Goal: Complete application form

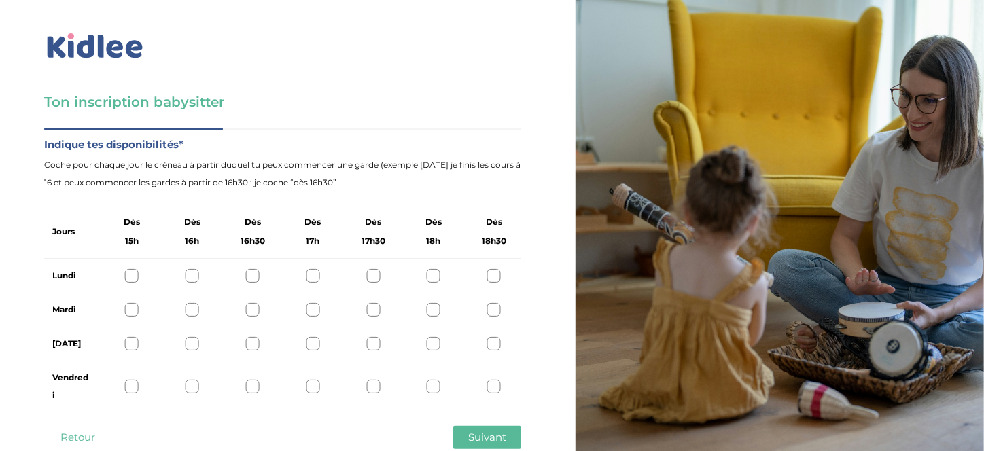
scroll to position [35, 0]
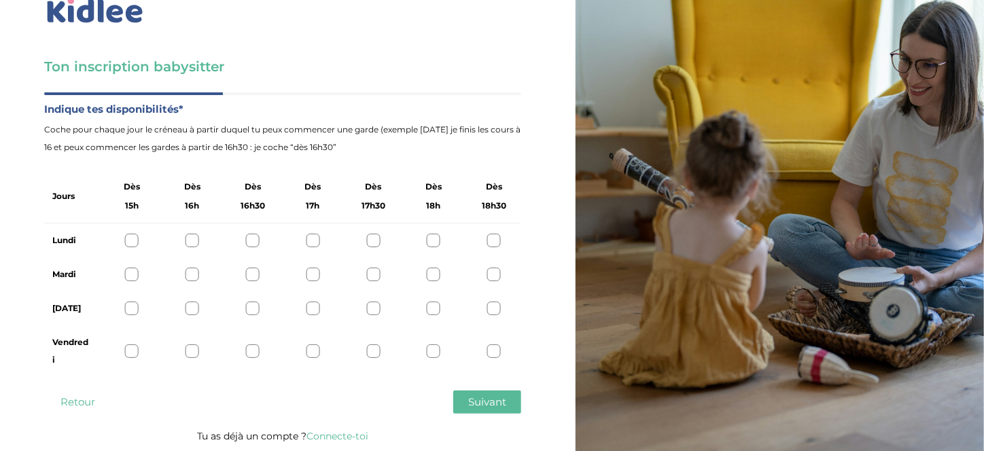
click at [133, 309] on div at bounding box center [132, 309] width 14 height 14
click at [137, 277] on div at bounding box center [132, 275] width 14 height 14
click at [494, 246] on div at bounding box center [494, 241] width 14 height 14
click at [495, 345] on div at bounding box center [494, 351] width 14 height 14
click at [428, 346] on div at bounding box center [434, 351] width 14 height 14
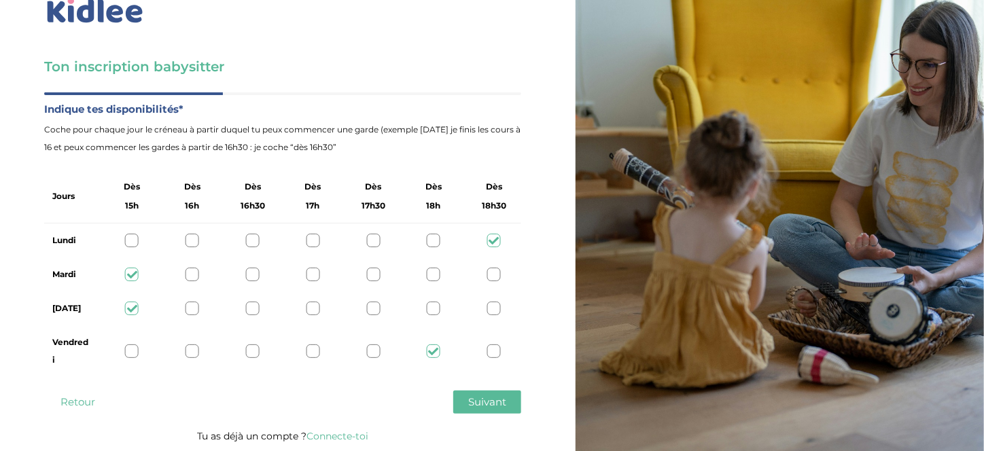
click at [385, 347] on div "Vendredi" at bounding box center [282, 351] width 477 height 52
click at [381, 353] on div "Vendredi" at bounding box center [282, 351] width 477 height 52
click at [372, 351] on div at bounding box center [373, 351] width 14 height 14
click at [463, 400] on button "Suivant" at bounding box center [487, 402] width 68 height 23
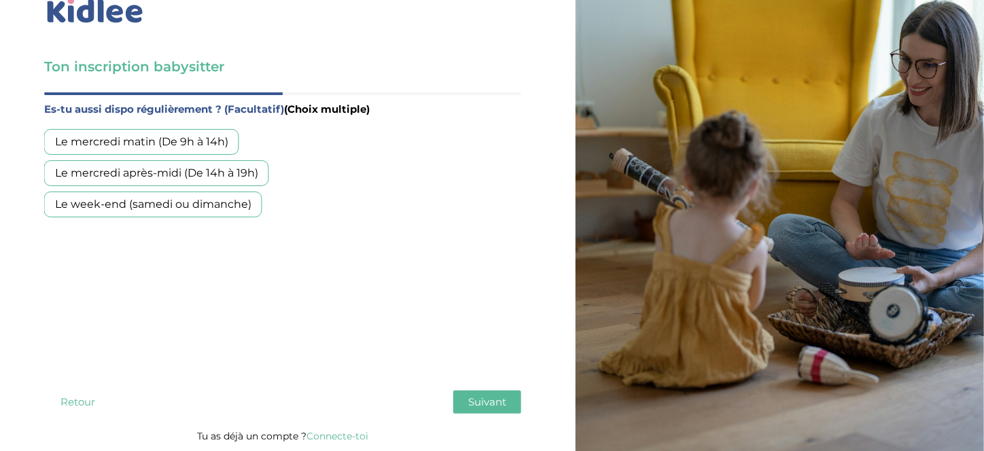
click at [217, 143] on div "Le mercredi matin (De 9h à 14h)" at bounding box center [141, 142] width 195 height 26
click at [234, 178] on div "Le mercredi après-midi (De 14h à 19h)" at bounding box center [156, 173] width 225 height 26
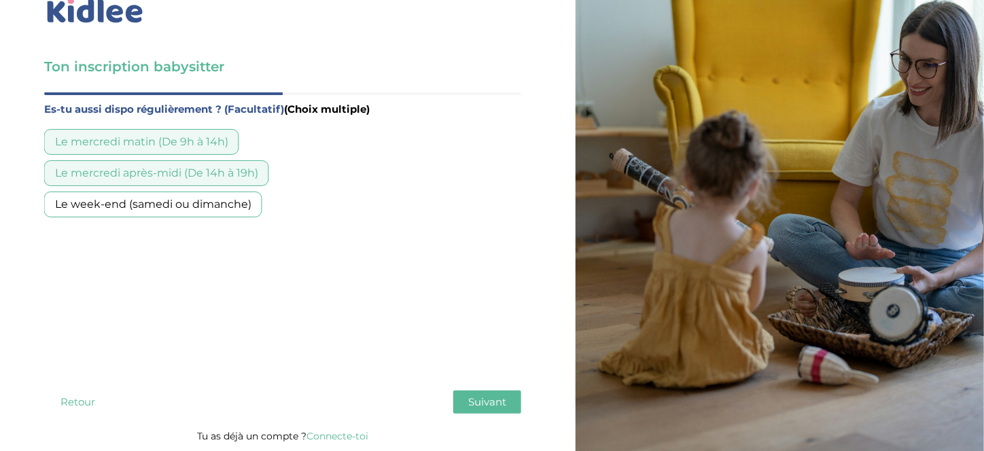
click at [240, 203] on div "Le week-end (samedi ou dimanche)" at bounding box center [153, 205] width 218 height 26
click at [466, 398] on button "Suivant" at bounding box center [487, 402] width 68 height 23
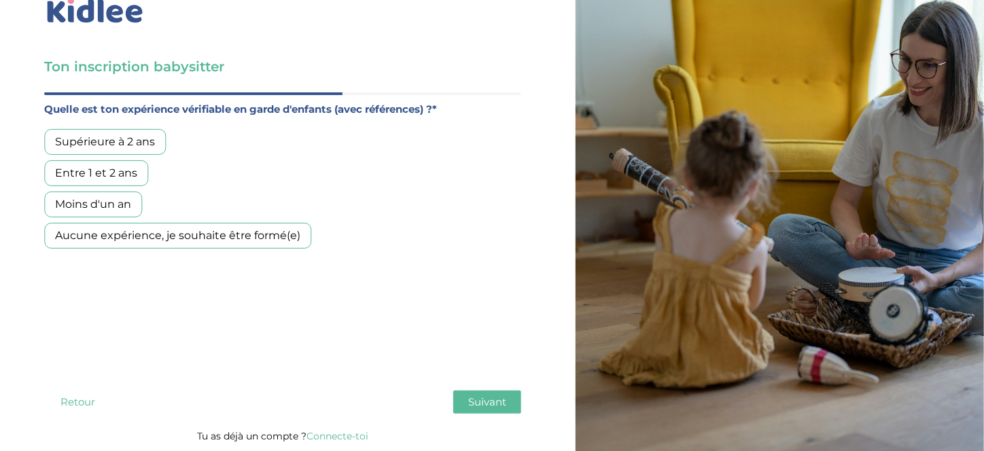
click at [132, 175] on div "Entre 1 et 2 ans" at bounding box center [96, 173] width 104 height 26
click at [475, 404] on span "Suivant" at bounding box center [487, 401] width 38 height 13
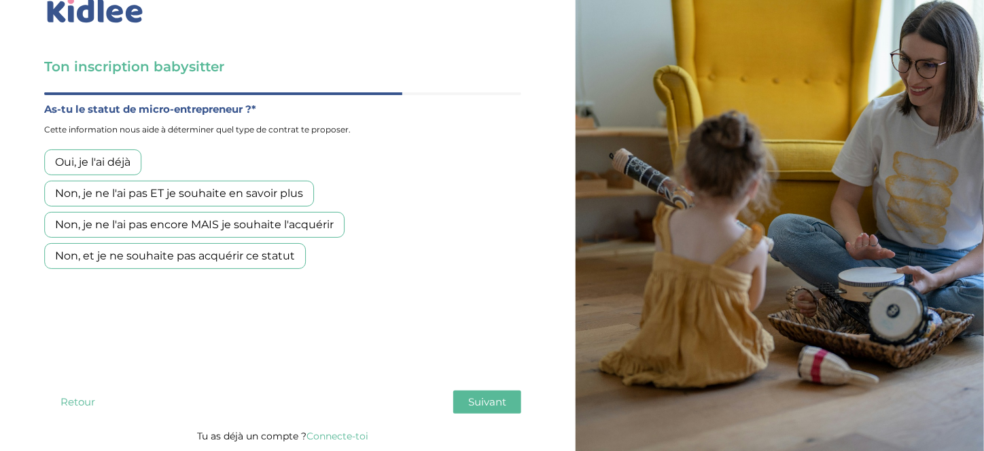
click at [267, 255] on div "Non, et je ne souhaite pas acquérir ce statut" at bounding box center [175, 256] width 262 height 26
click at [487, 397] on span "Suivant" at bounding box center [487, 401] width 38 height 13
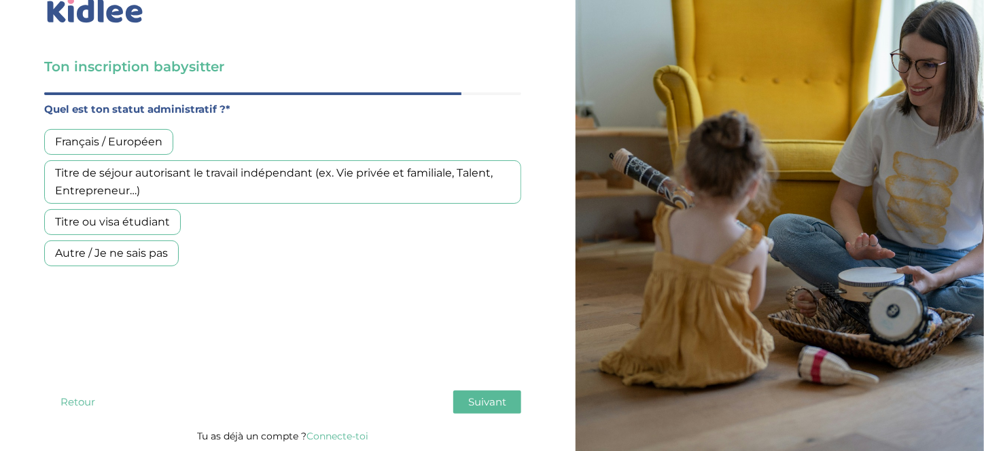
click at [146, 226] on div "Titre ou visa étudiant" at bounding box center [112, 222] width 137 height 26
click at [484, 412] on button "Suivant" at bounding box center [487, 402] width 68 height 23
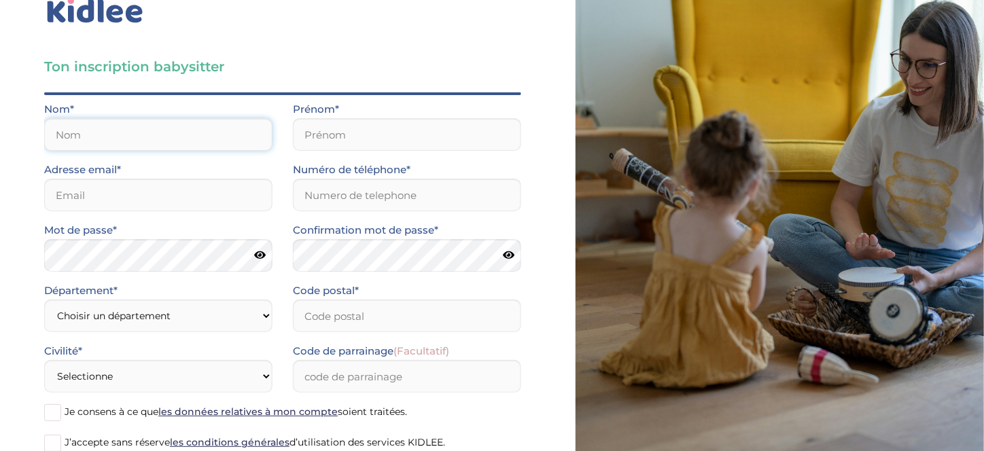
click at [183, 132] on input "text" at bounding box center [158, 134] width 228 height 33
type input "Adwan"
type input "Céline"
type input "celyneadwan31@gmail.com"
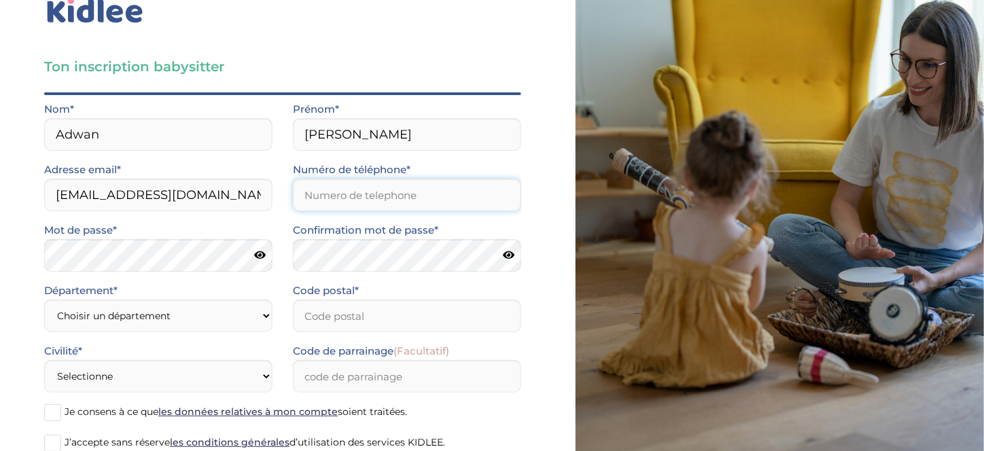
type input "0760873087"
type input "92000"
click at [222, 308] on form "Nom* Adwan Prénom* Céline Adresse email* celyneadwan31@gmail.com Numéro de télé…" at bounding box center [282, 283] width 477 height 364
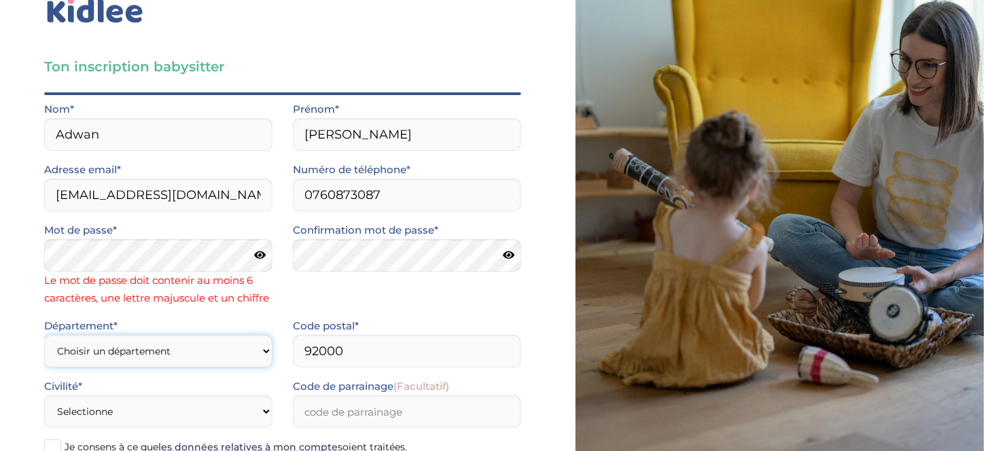
select select "92"
click at [44, 335] on select "Choisir un département Paris (75) Hauts-de-Seine (92) Yvelines (78) Val-de-Marn…" at bounding box center [158, 351] width 228 height 33
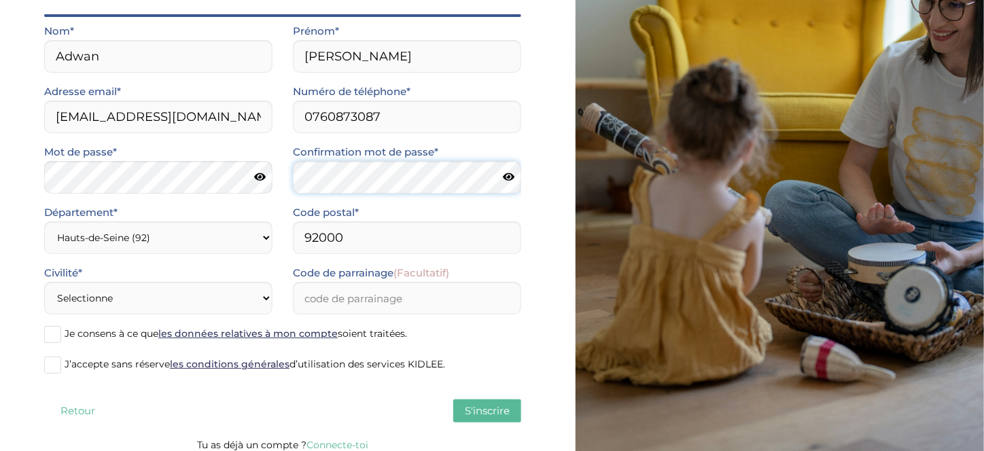
scroll to position [123, 0]
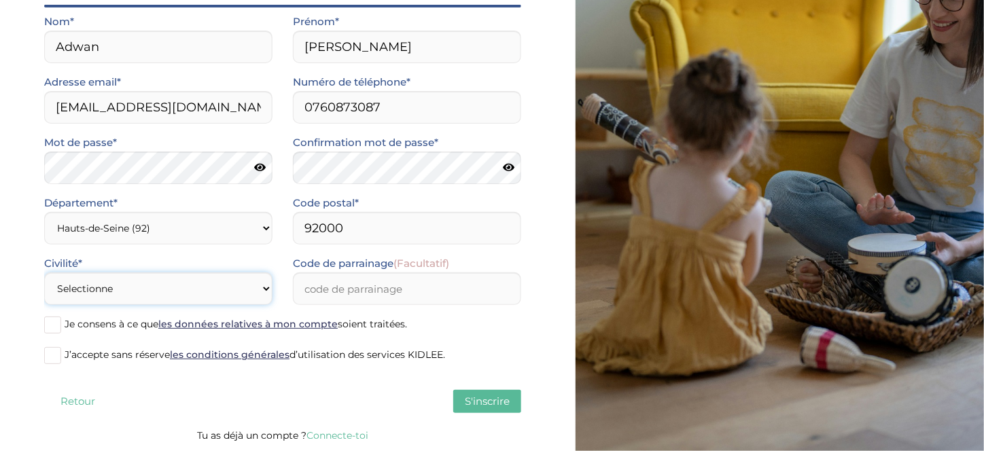
click at [207, 282] on select "Selectionne Mr Mme" at bounding box center [158, 288] width 228 height 33
select select "1"
click at [44, 272] on select "Selectionne Mr Mme" at bounding box center [158, 288] width 228 height 33
click at [62, 330] on label "Je consens à ce que les données relatives à mon compte soient traitées." at bounding box center [282, 325] width 477 height 20
click at [0, 0] on input "Je consens à ce que les données relatives à mon compte soient traitées." at bounding box center [0, 0] width 0 height 0
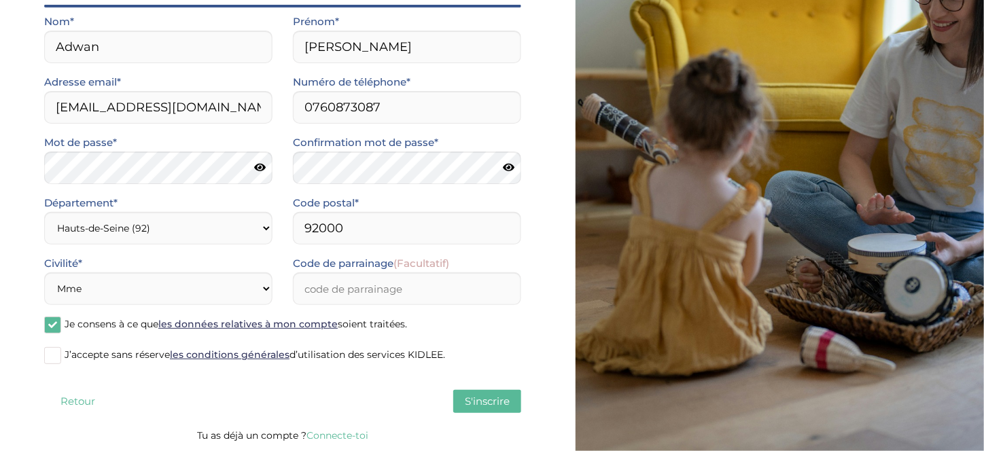
click at [60, 352] on span at bounding box center [52, 355] width 17 height 17
click at [0, 0] on input "J’accepte sans réserve les conditions générales d’utilisation des services KIDL…" at bounding box center [0, 0] width 0 height 0
click at [493, 398] on span "S'inscrire" at bounding box center [487, 401] width 45 height 13
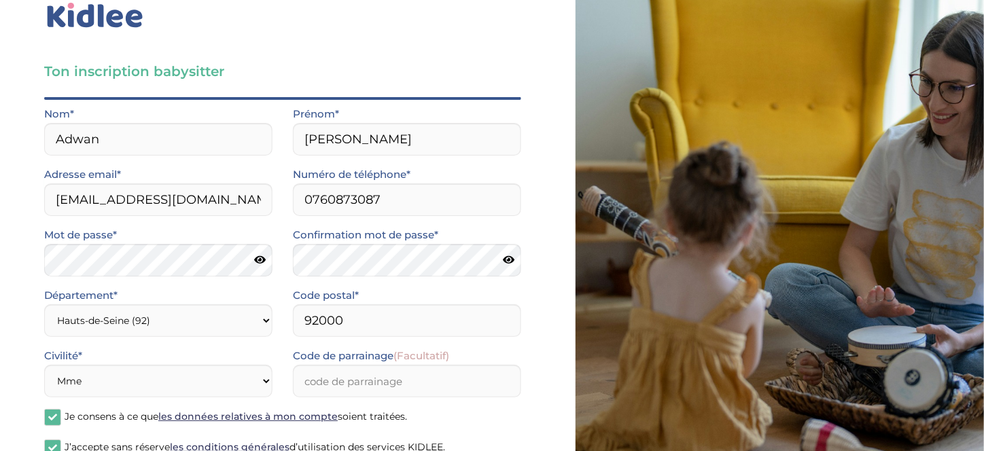
scroll to position [0, 0]
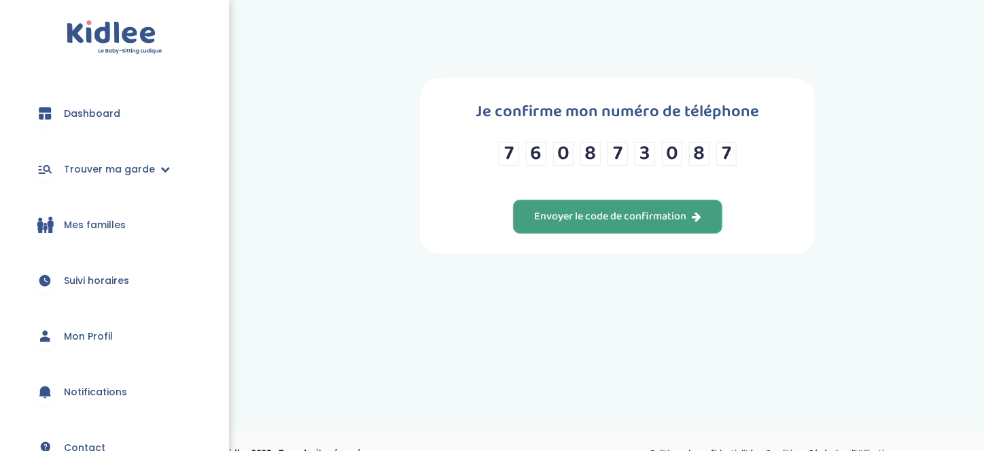
click at [609, 214] on div "Envoyer le code de confirmation" at bounding box center [617, 217] width 167 height 16
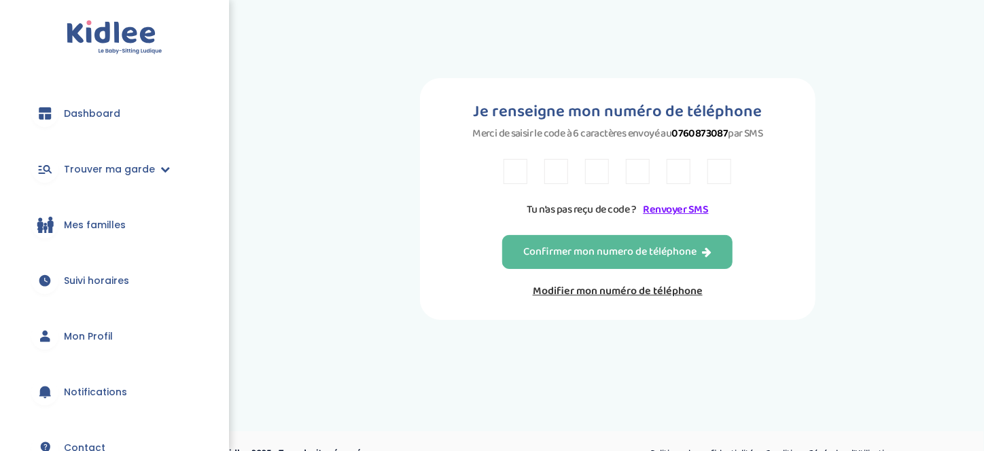
click at [506, 176] on input "text" at bounding box center [515, 171] width 24 height 25
type input "A"
type input "B"
type input "5"
type input "2"
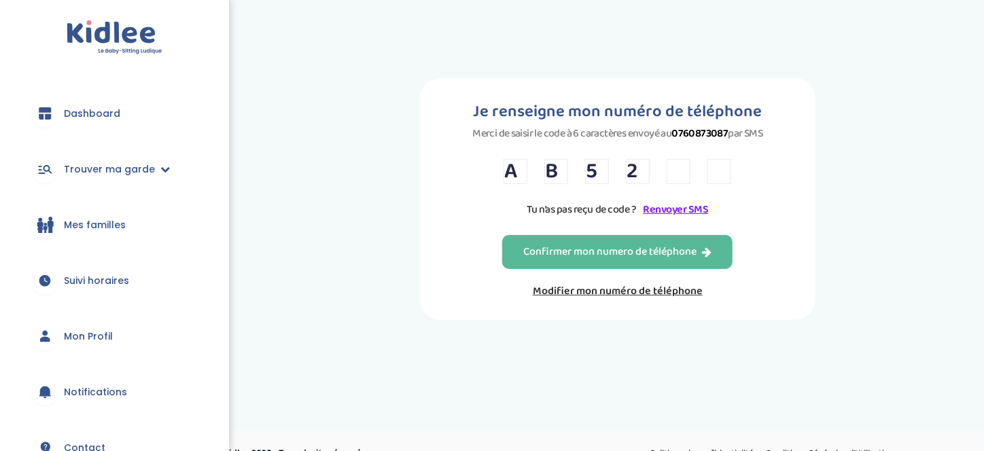
type input "Y"
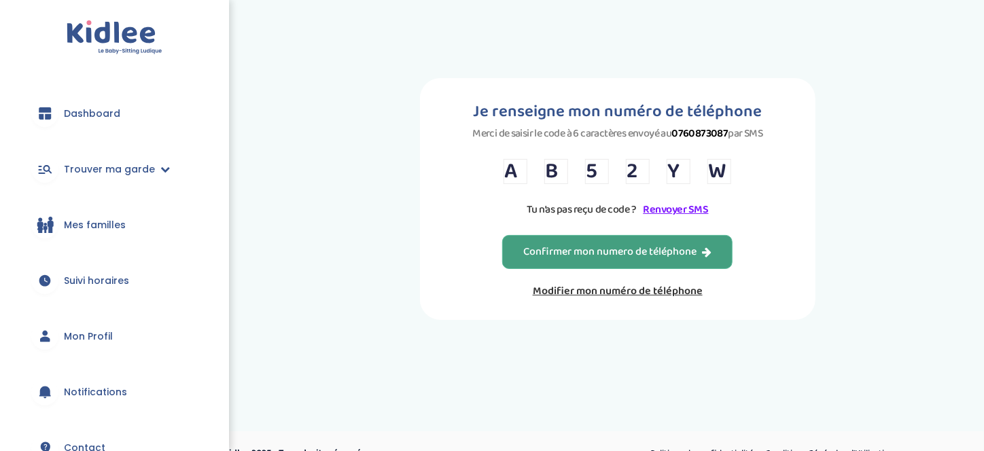
type input "W"
click at [625, 241] on button "Confirmer mon numero de téléphone" at bounding box center [617, 252] width 230 height 34
